Goal: Task Accomplishment & Management: Manage account settings

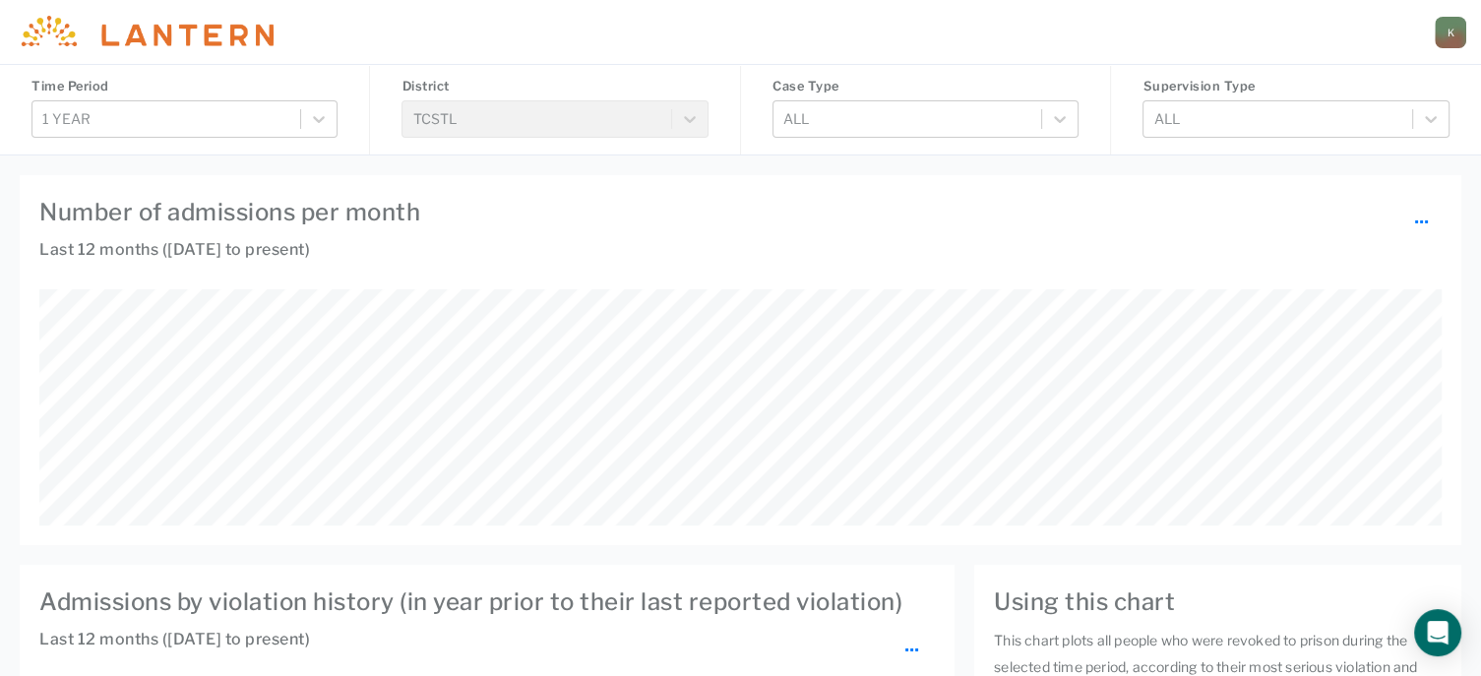
scroll to position [236, 1401]
click at [693, 122] on div "District TCSTL" at bounding box center [555, 109] width 370 height 91
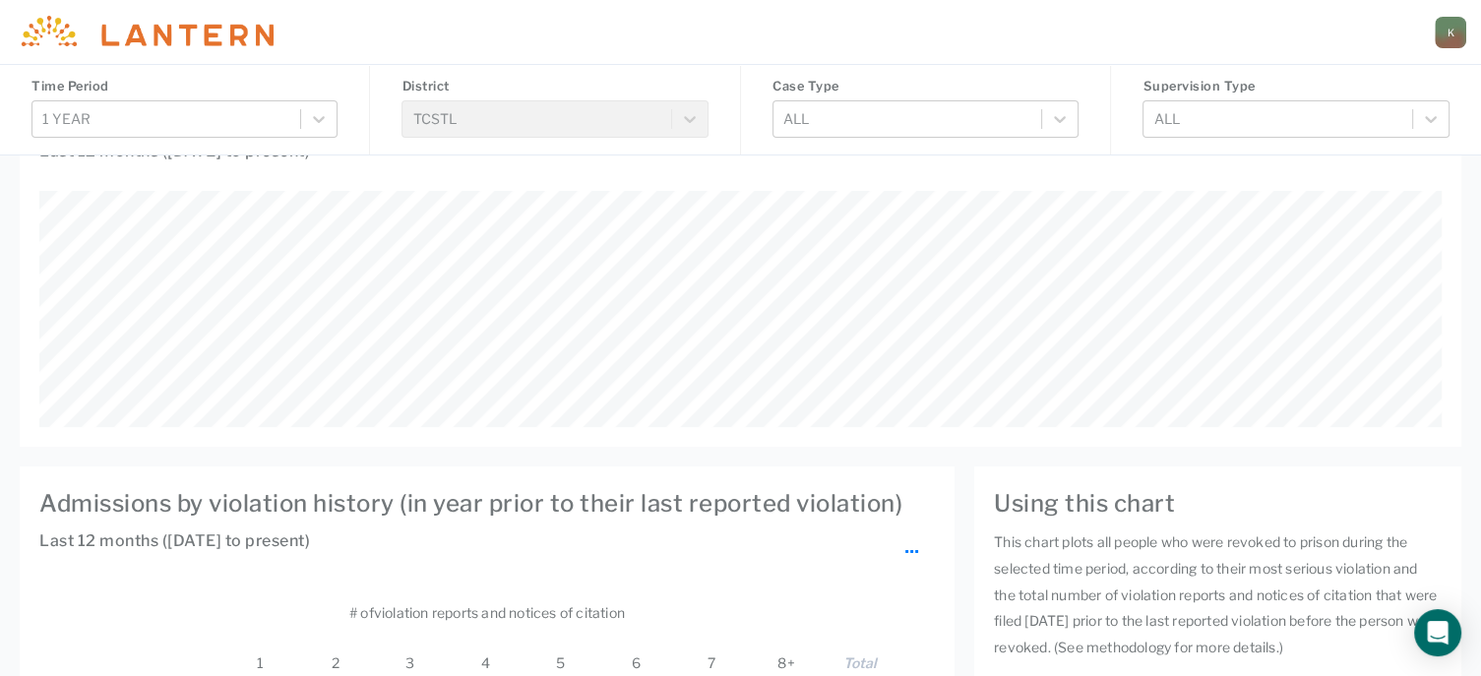
scroll to position [0, 0]
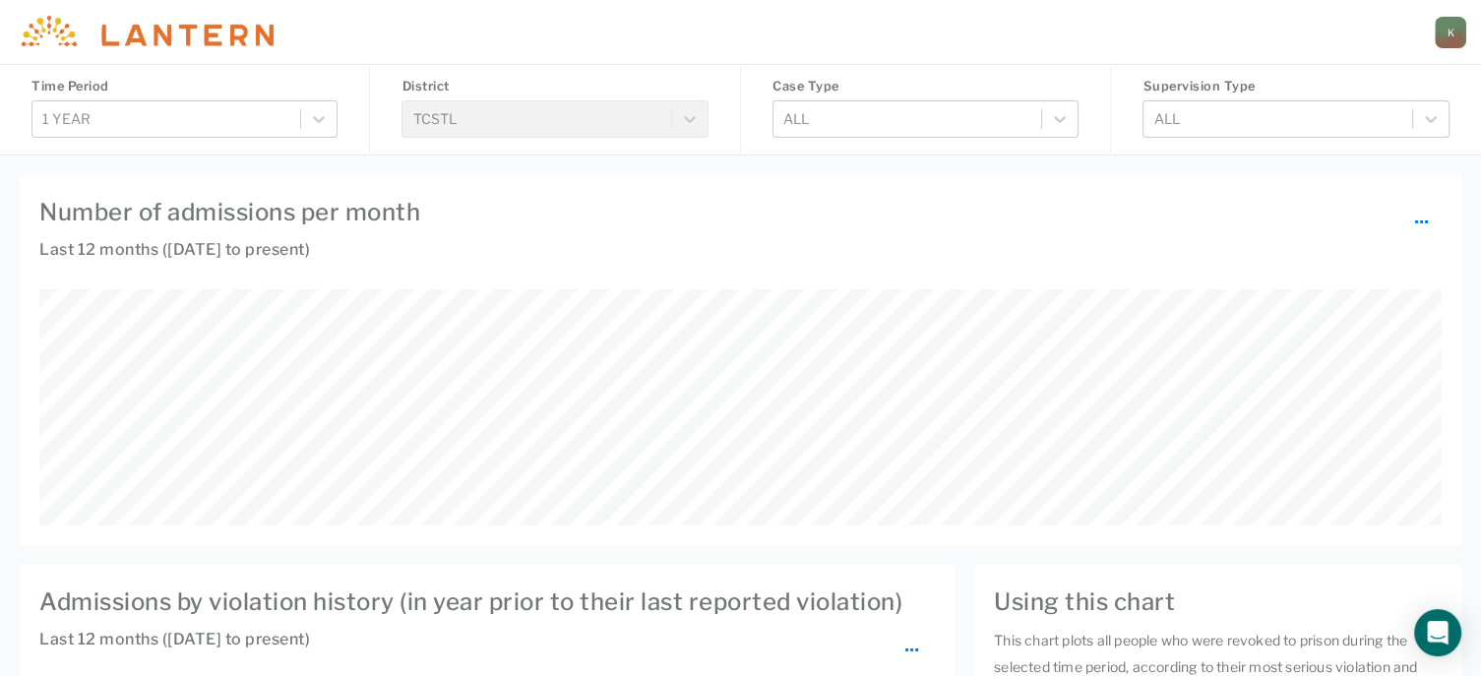
click at [1476, 35] on div "Krista.Coyle@doc.mo.gov K" at bounding box center [740, 32] width 1481 height 64
click at [1448, 38] on div "K" at bounding box center [1449, 32] width 31 height 31
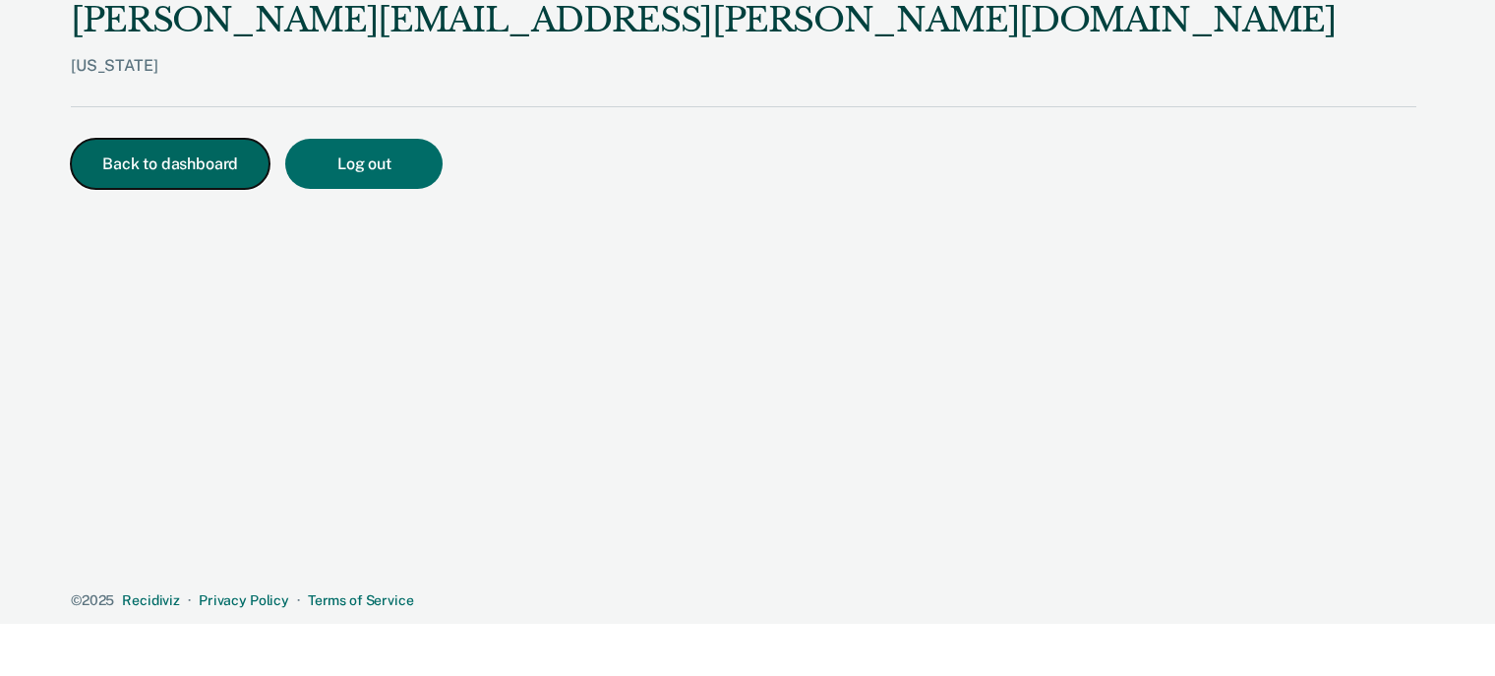
click at [140, 151] on button "Back to dashboard" at bounding box center [170, 164] width 199 height 50
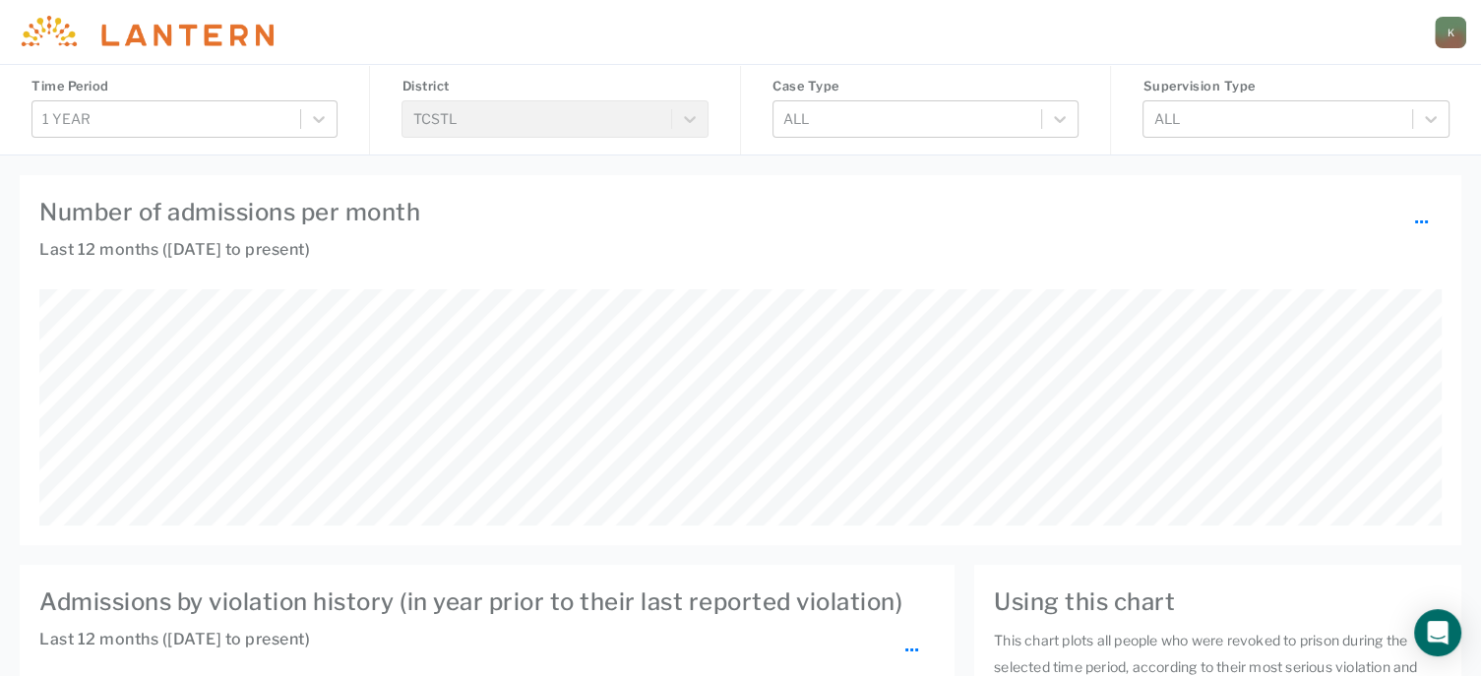
click at [1017, 151] on div "Case Type All" at bounding box center [926, 109] width 370 height 91
click at [37, 31] on img at bounding box center [145, 32] width 258 height 32
click at [1457, 34] on div "K" at bounding box center [1449, 32] width 31 height 31
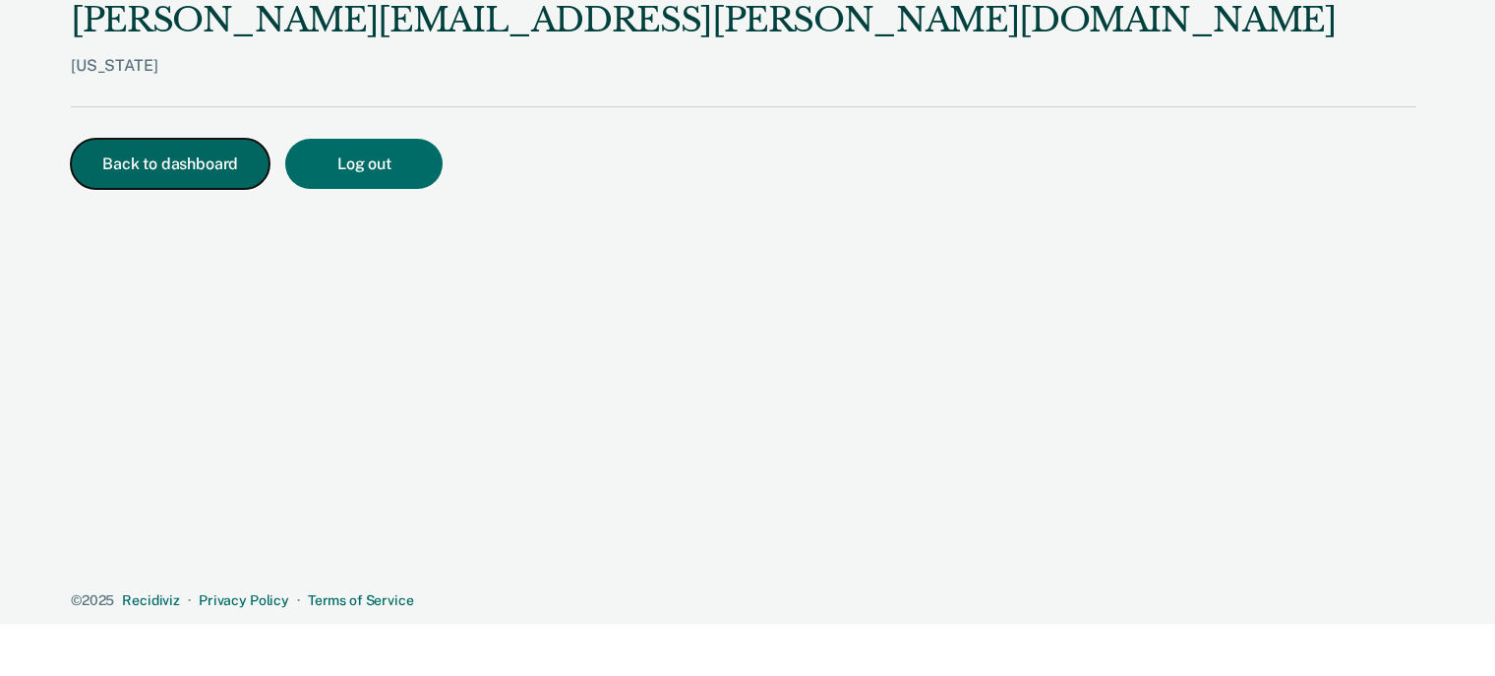
click at [198, 166] on button "Back to dashboard" at bounding box center [170, 164] width 199 height 50
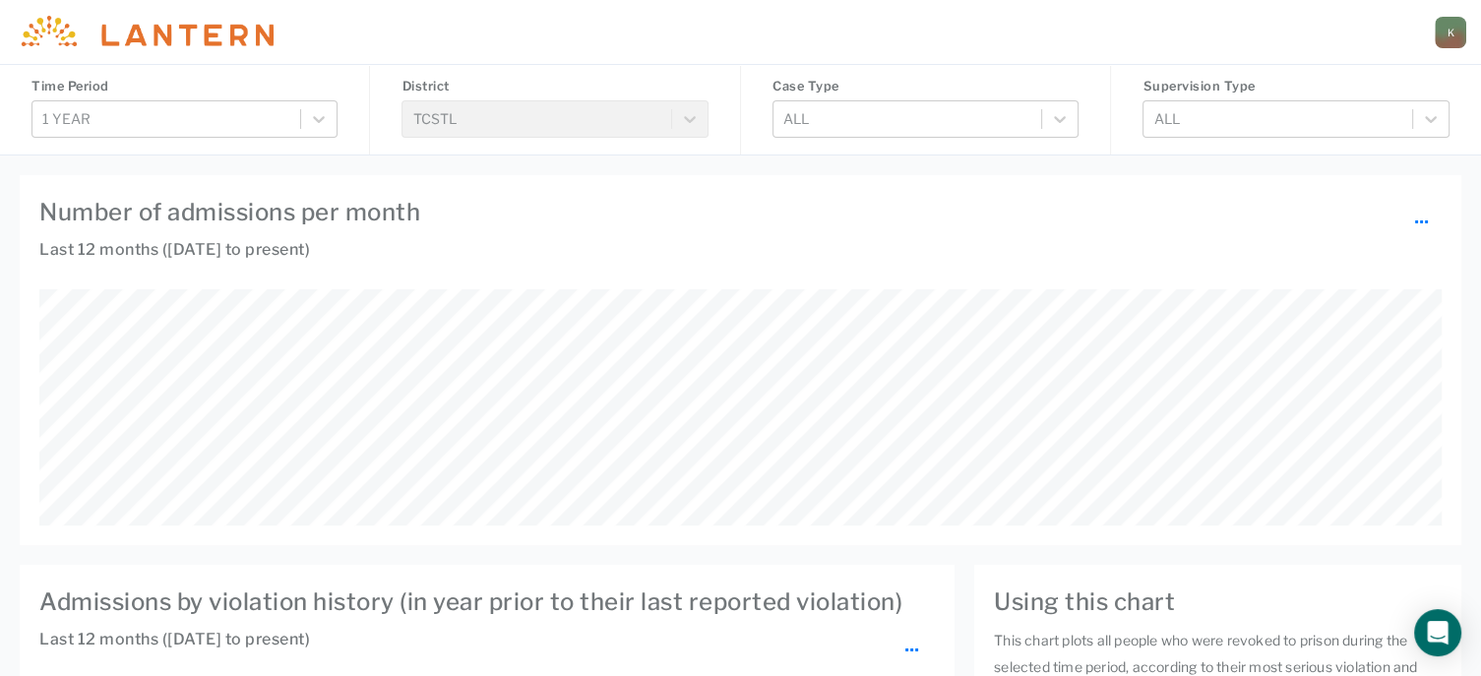
click at [1162, 143] on div "Supervision Type All" at bounding box center [1296, 109] width 370 height 91
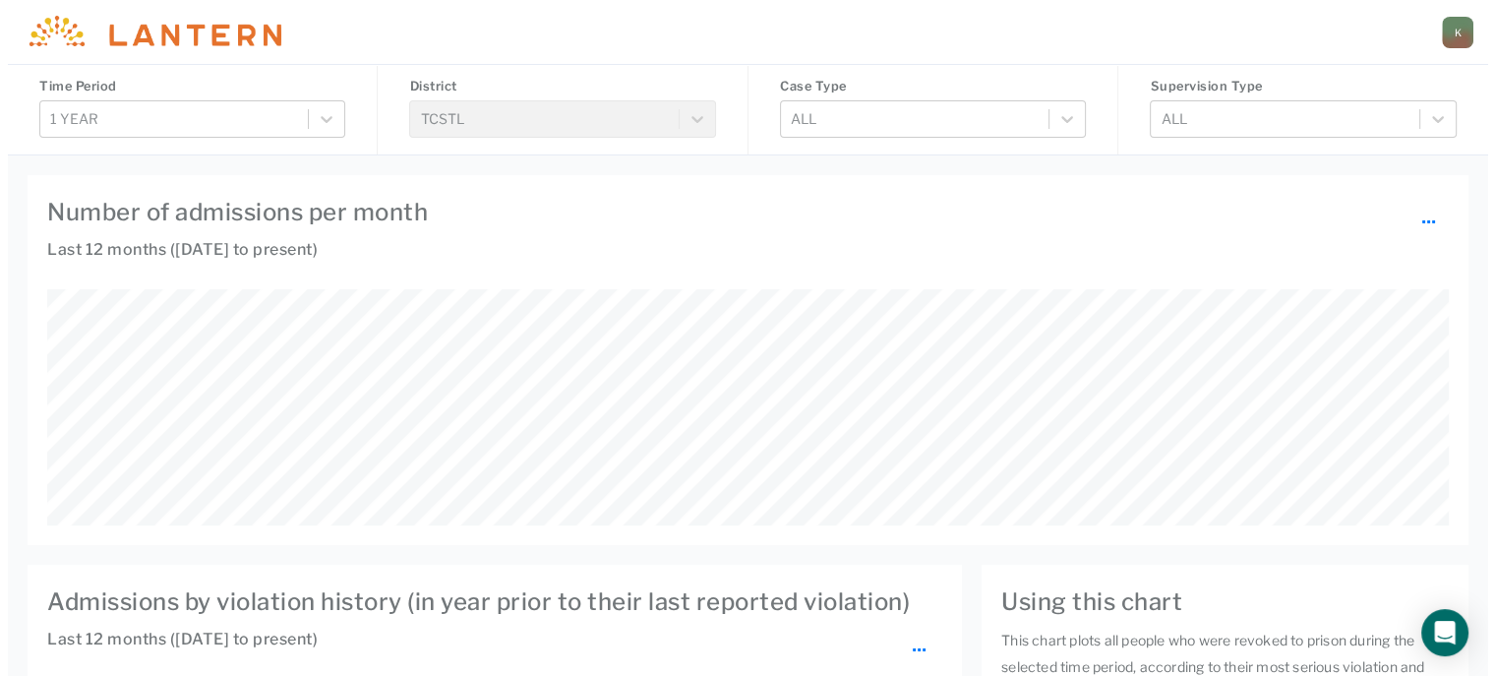
scroll to position [236, 1401]
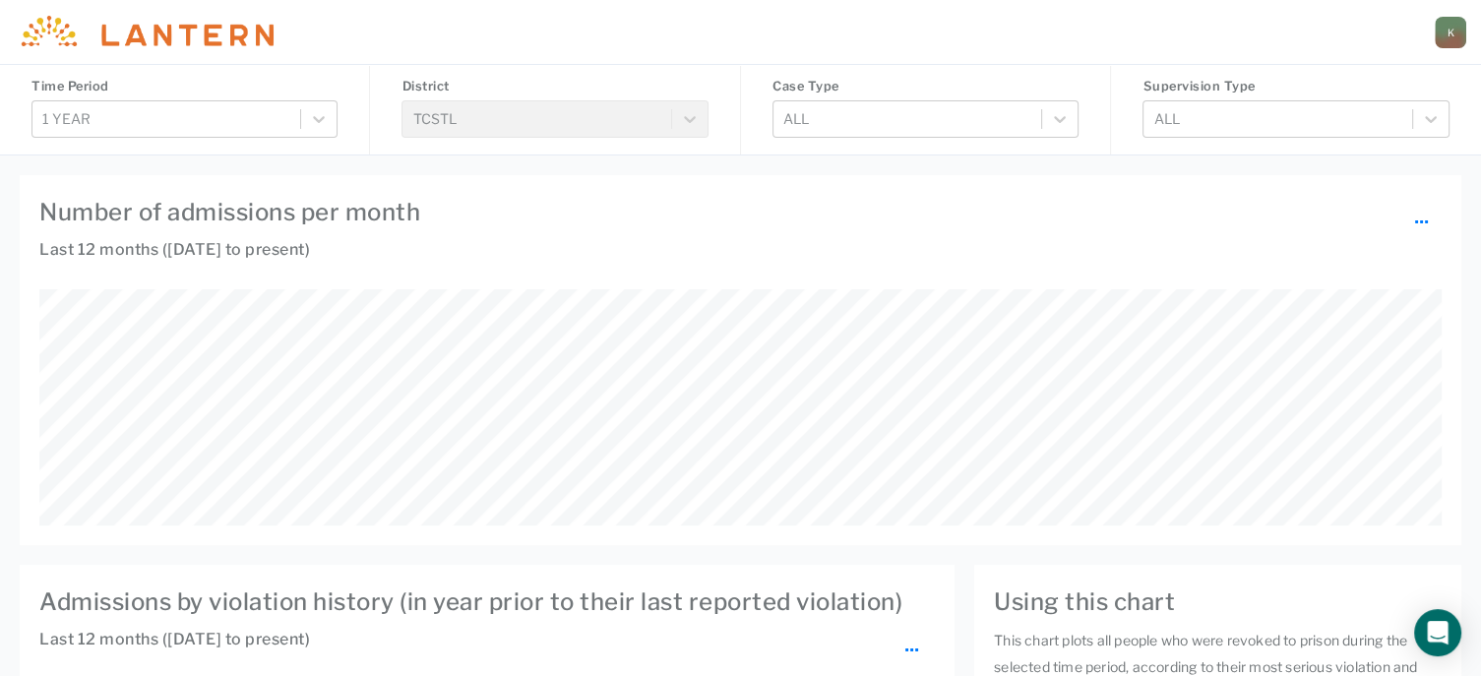
click at [1444, 38] on div "K" at bounding box center [1449, 32] width 31 height 31
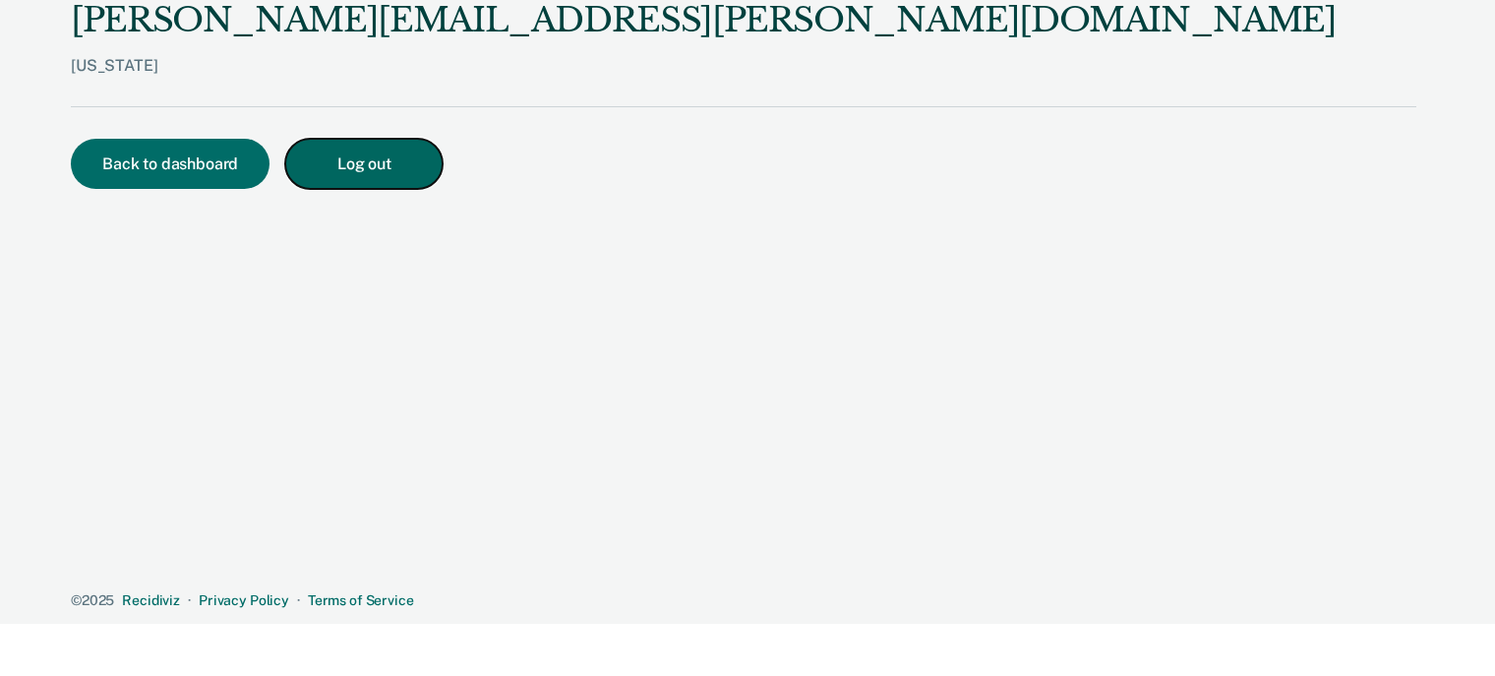
click at [405, 176] on button "Log out" at bounding box center [363, 164] width 157 height 50
